Goal: Task Accomplishment & Management: Manage account settings

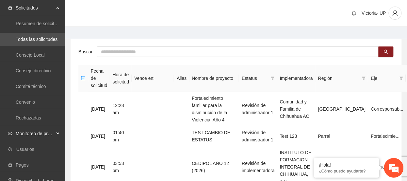
click at [25, 128] on span "Monitoreo de proyectos" at bounding box center [35, 133] width 39 height 13
click at [30, 178] on link "Activos" at bounding box center [23, 180] width 15 height 5
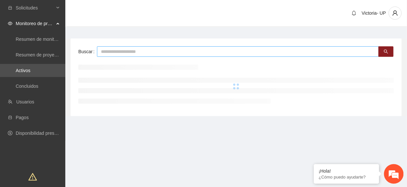
click at [184, 54] on input "text" at bounding box center [238, 51] width 282 height 10
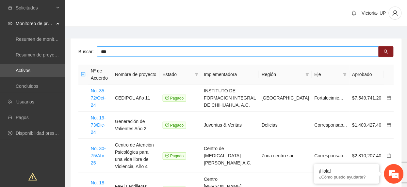
type input "***"
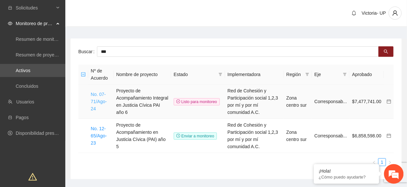
click at [96, 102] on link "No. 07-71/Ago-24" at bounding box center [99, 102] width 16 height 20
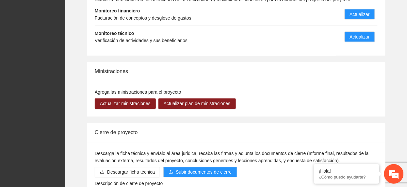
scroll to position [871, 0]
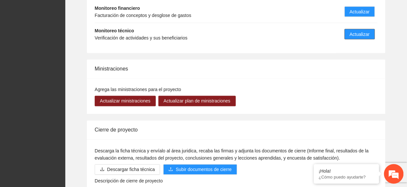
click at [345, 29] on button "Actualizar" at bounding box center [360, 34] width 30 height 10
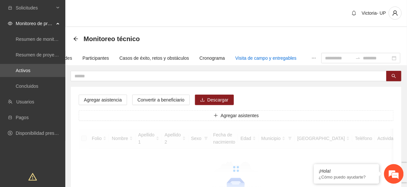
click at [279, 56] on div "Visita de campo y entregables" at bounding box center [265, 58] width 61 height 7
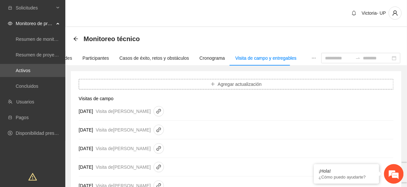
click at [265, 83] on button "Agregar actualización" at bounding box center [236, 84] width 315 height 10
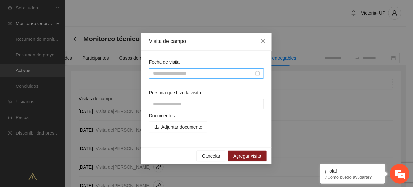
click at [184, 75] on input "Fecha de visita" at bounding box center [203, 73] width 101 height 7
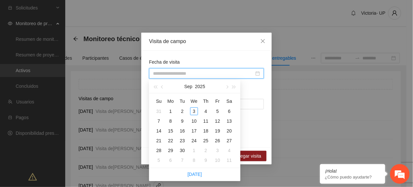
click at [164, 86] on button "button" at bounding box center [162, 86] width 7 height 13
type input "**********"
click at [208, 139] on div "21" at bounding box center [206, 141] width 8 height 8
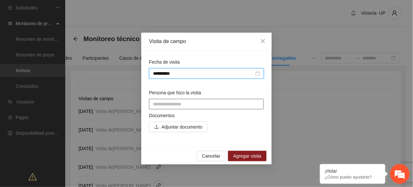
click at [182, 106] on input "Persona que hizo la visita" at bounding box center [206, 104] width 115 height 10
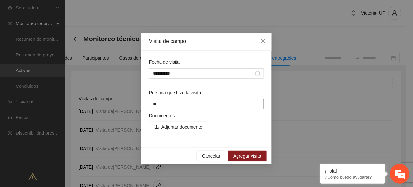
type input "*"
type input "**********"
click at [181, 124] on button "Adjuntar documento" at bounding box center [178, 127] width 58 height 10
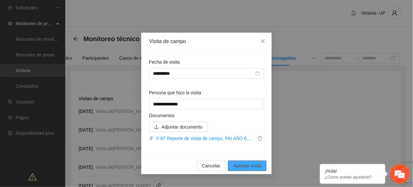
click at [250, 161] on button "Agregar visita" at bounding box center [247, 166] width 39 height 10
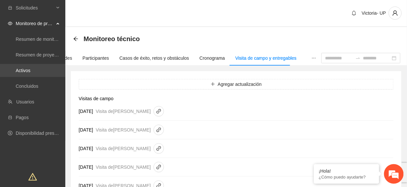
click at [30, 68] on link "Activos" at bounding box center [23, 70] width 15 height 5
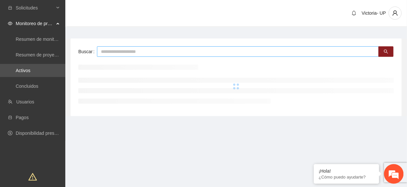
click at [154, 54] on input "text" at bounding box center [238, 51] width 282 height 10
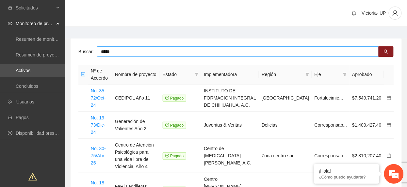
type input "*****"
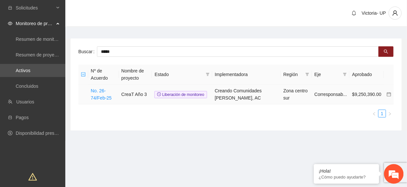
click at [106, 93] on td "No. 26-74/Feb-25" at bounding box center [103, 95] width 31 height 20
click at [105, 93] on link "No. 26-74/Feb-25" at bounding box center [101, 94] width 21 height 12
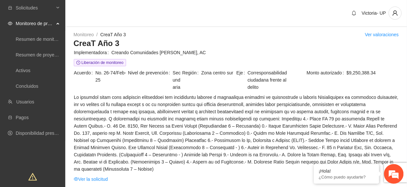
click at [230, 90] on td "Región Zona centro sur" at bounding box center [209, 81] width 54 height 24
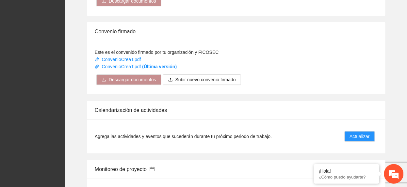
scroll to position [697, 0]
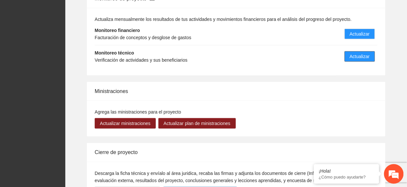
click at [352, 53] on span "Actualizar" at bounding box center [360, 56] width 20 height 7
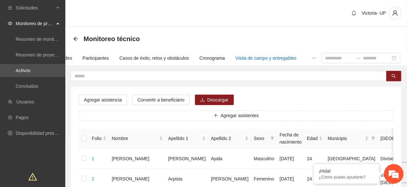
click at [268, 55] on div "Visita de campo y entregables" at bounding box center [265, 58] width 61 height 7
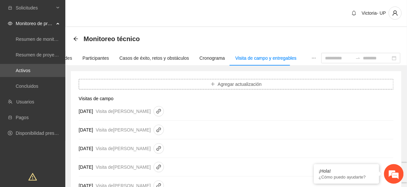
click at [228, 87] on span "Agregar actualización" at bounding box center [240, 84] width 44 height 7
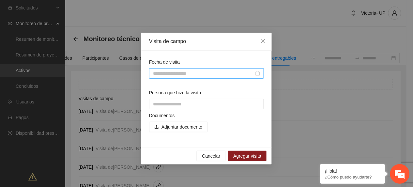
click at [194, 73] on input "Fecha de visita" at bounding box center [203, 73] width 101 height 7
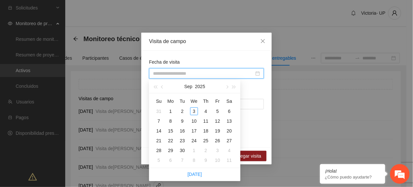
drag, startPoint x: 164, startPoint y: 85, endPoint x: 175, endPoint y: 95, distance: 15.0
click at [164, 86] on button "button" at bounding box center [162, 86] width 7 height 13
type input "**********"
click at [179, 149] on div "26" at bounding box center [183, 151] width 8 height 8
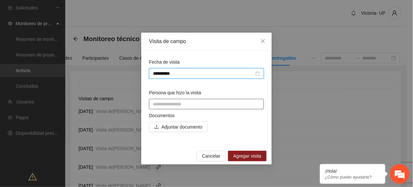
click at [174, 103] on input "Persona que hizo la visita" at bounding box center [206, 104] width 115 height 10
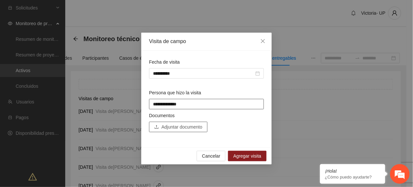
type input "**********"
click at [183, 125] on span "Adjuntar documento" at bounding box center [182, 126] width 41 height 7
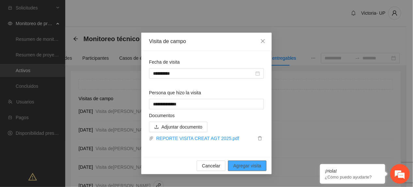
click at [259, 169] on span "Agregar visita" at bounding box center [247, 165] width 28 height 7
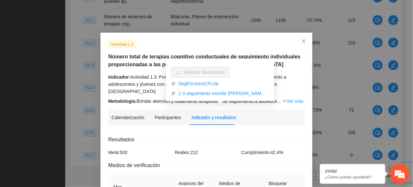
click at [165, 26] on div "Actividad 1.3 Número total de terapias cognitivo conductuales de seguimiento in…" at bounding box center [206, 93] width 413 height 187
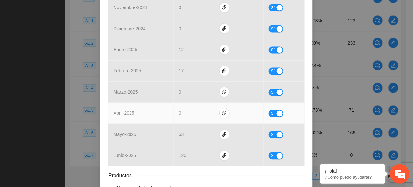
scroll to position [304, 0]
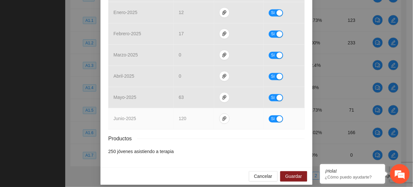
click at [272, 116] on span "Sí" at bounding box center [273, 119] width 4 height 7
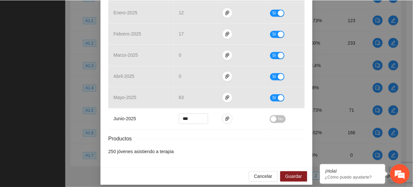
scroll to position [303, 0]
click at [293, 173] on span "Guardar" at bounding box center [294, 176] width 17 height 7
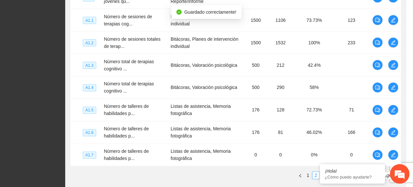
scroll to position [271, 0]
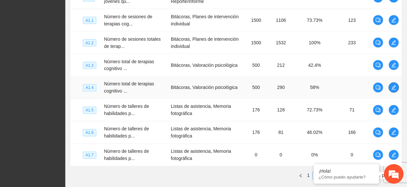
click at [391, 89] on icon "edit" at bounding box center [393, 87] width 5 height 5
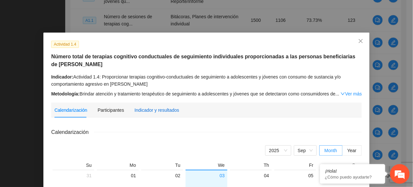
drag, startPoint x: 153, startPoint y: 112, endPoint x: 152, endPoint y: 119, distance: 6.9
click at [153, 114] on div "Indicador y resultados" at bounding box center [157, 110] width 45 height 7
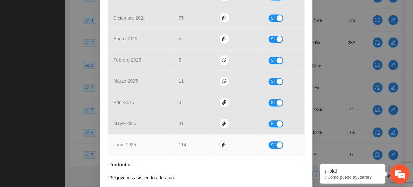
scroll to position [303, 0]
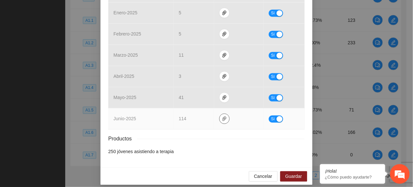
click at [222, 117] on icon "paper-clip" at bounding box center [224, 119] width 5 height 5
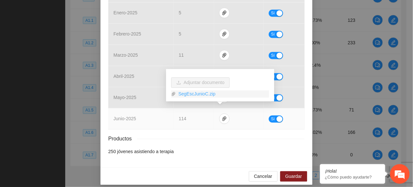
click at [196, 95] on link "SegEscJunioC.zip" at bounding box center [222, 94] width 93 height 7
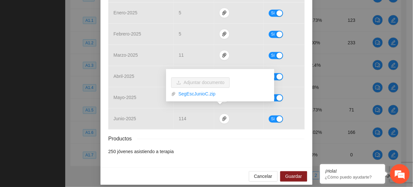
drag, startPoint x: 53, startPoint y: 59, endPoint x: 67, endPoint y: 75, distance: 20.8
click at [53, 61] on div "Actividad 1.4 Número total de terapias cognitivo conductuales de seguimiento in…" at bounding box center [206, 93] width 413 height 187
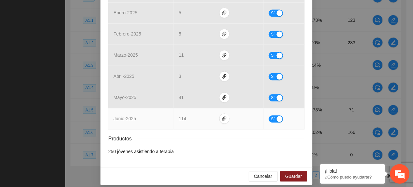
click at [266, 118] on td "Sí" at bounding box center [284, 119] width 41 height 21
drag, startPoint x: 268, startPoint y: 114, endPoint x: 238, endPoint y: 107, distance: 31.1
click at [271, 116] on span "Sí" at bounding box center [273, 119] width 4 height 7
type input "***"
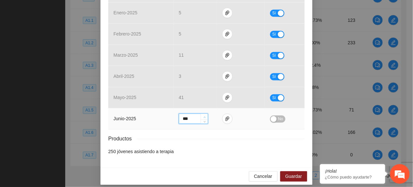
click at [203, 116] on span "up" at bounding box center [205, 118] width 4 height 4
drag, startPoint x: 299, startPoint y: 170, endPoint x: 298, endPoint y: 180, distance: 9.8
click at [298, 172] on button "Guardar" at bounding box center [294, 177] width 27 height 10
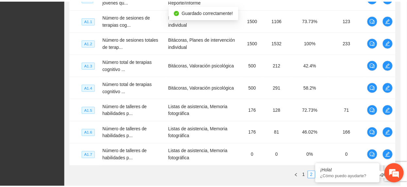
scroll to position [271, 0]
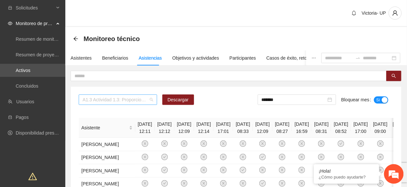
click at [101, 102] on span "A1.3 Actividad 1.3: Proporcionar terapias cognitivo-conductuales de seguimiento…" at bounding box center [118, 100] width 71 height 10
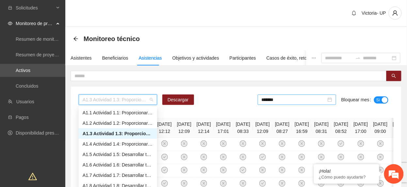
drag, startPoint x: 289, startPoint y: 99, endPoint x: 322, endPoint y: 105, distance: 33.2
click at [291, 100] on input "*******" at bounding box center [294, 99] width 65 height 7
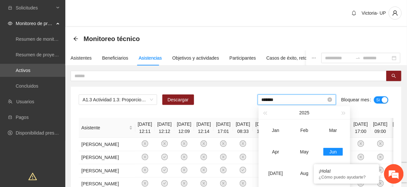
drag, startPoint x: 380, startPoint y: 97, endPoint x: 327, endPoint y: 101, distance: 53.4
click at [380, 98] on span "Sí" at bounding box center [378, 100] width 4 height 7
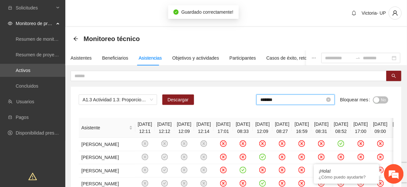
click at [286, 101] on input "*******" at bounding box center [292, 99] width 65 height 7
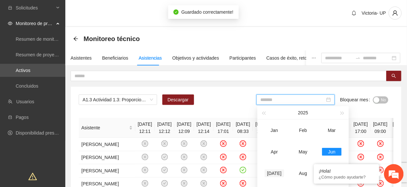
click at [275, 170] on div "Jul" at bounding box center [275, 174] width 20 height 8
type input "*******"
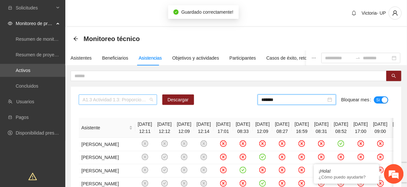
click at [117, 97] on span "A1.3 Actividad 1.3: Proporcionar terapias cognitivo-conductuales de seguimiento…" at bounding box center [118, 100] width 71 height 10
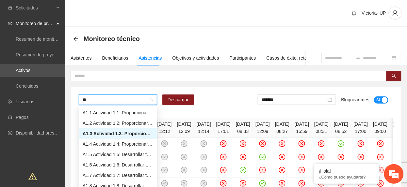
type input "***"
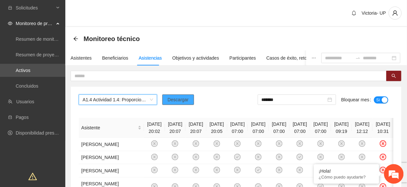
click at [178, 103] on span "Descargar" at bounding box center [178, 99] width 21 height 7
